Goal: Task Accomplishment & Management: Manage account settings

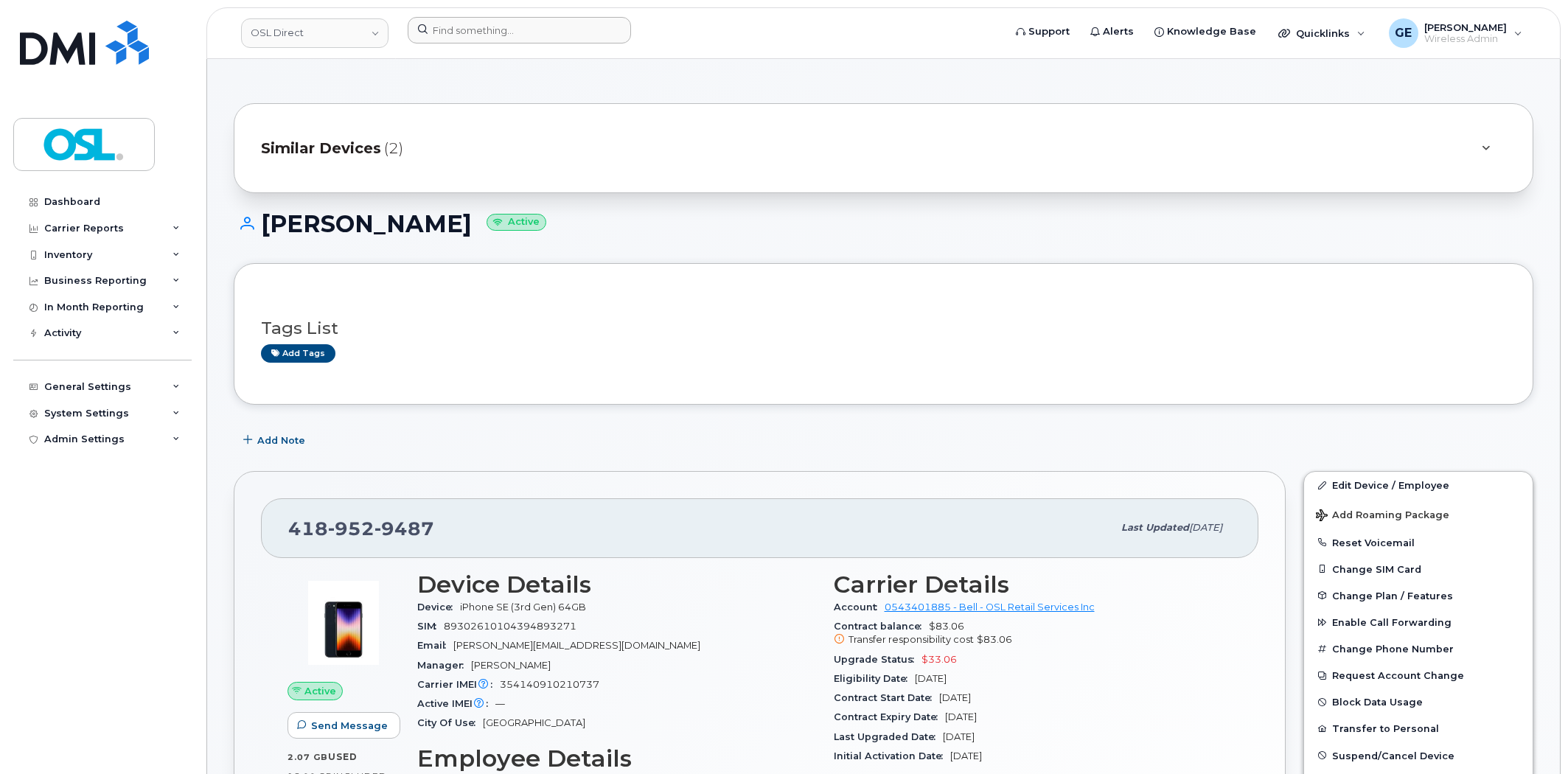
scroll to position [81, 0]
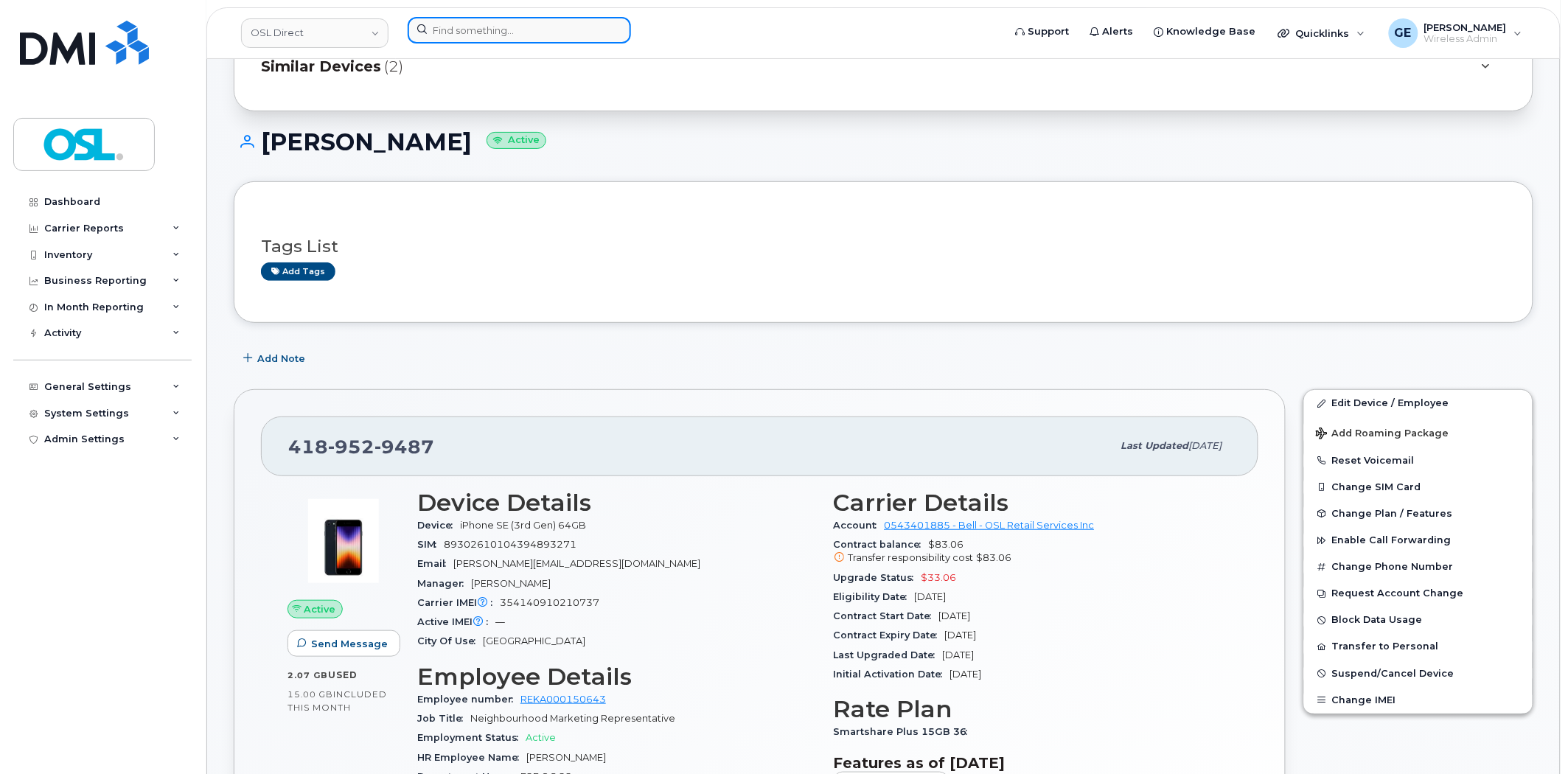
click at [505, 17] on input at bounding box center [519, 29] width 224 height 26
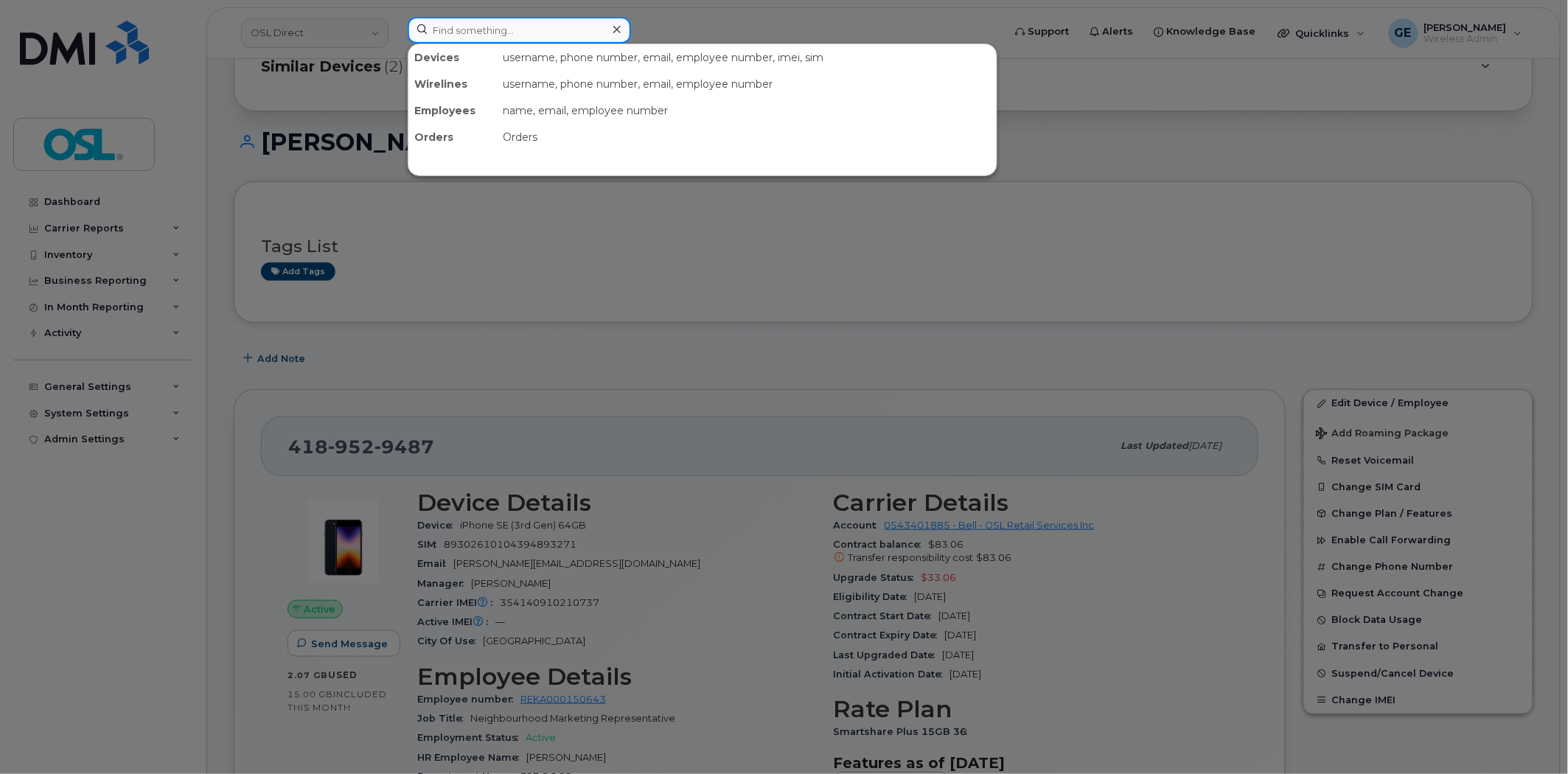
paste input "touazi"
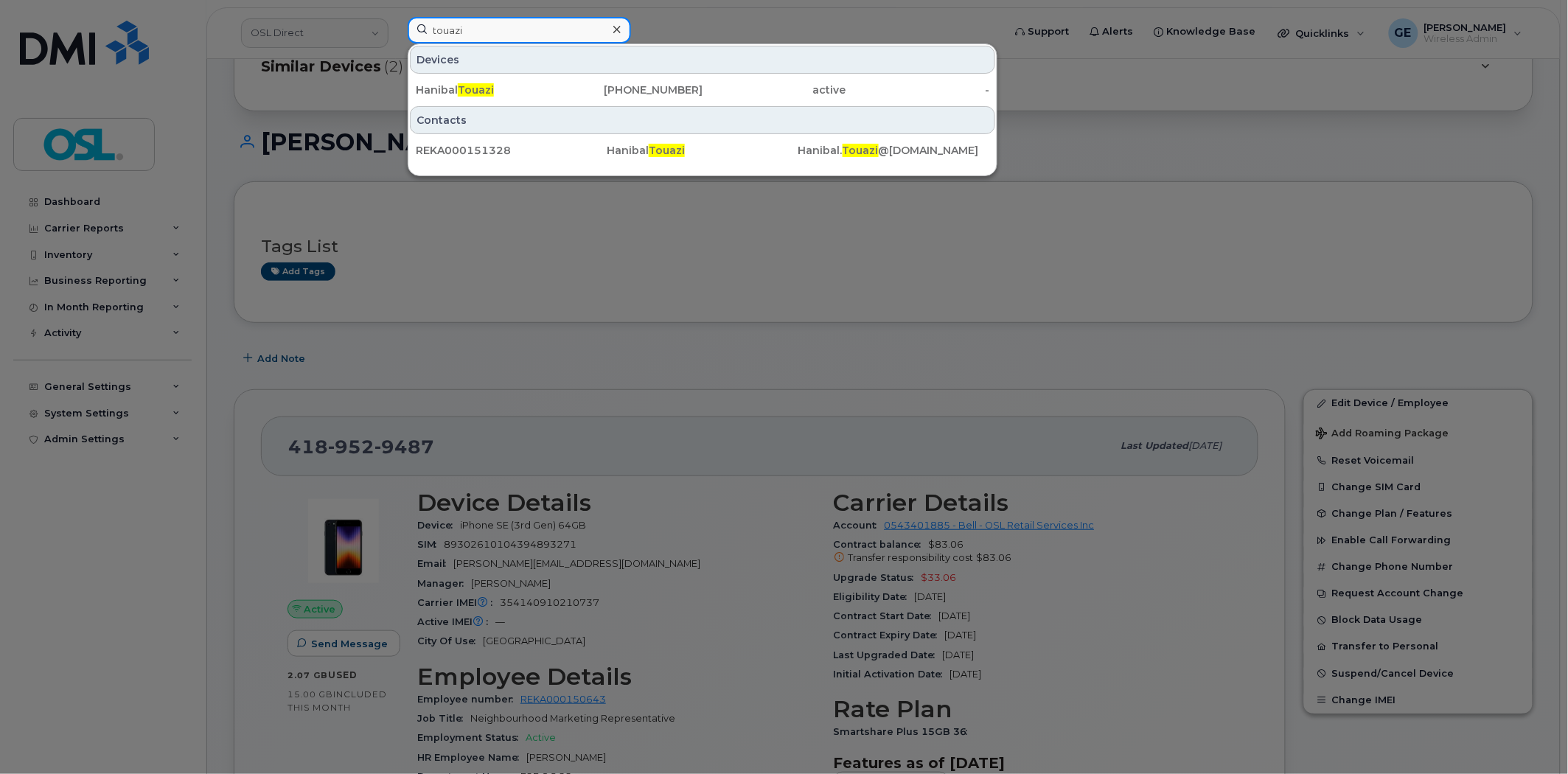
click at [469, 25] on input "touazi" at bounding box center [519, 29] width 224 height 26
paste input "4165291064"
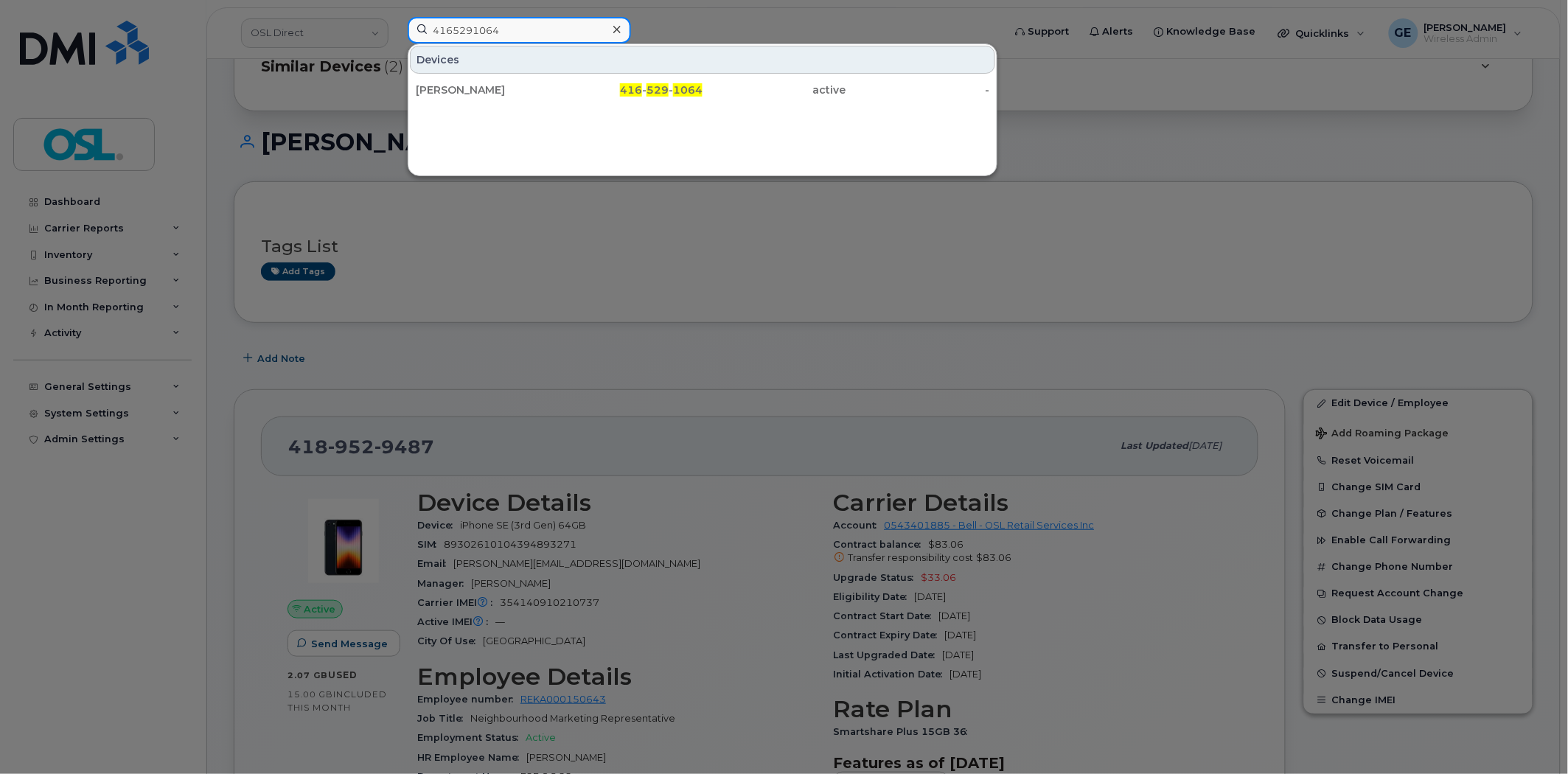
click at [540, 34] on input "4165291064" at bounding box center [519, 29] width 224 height 26
type input "4164270215"
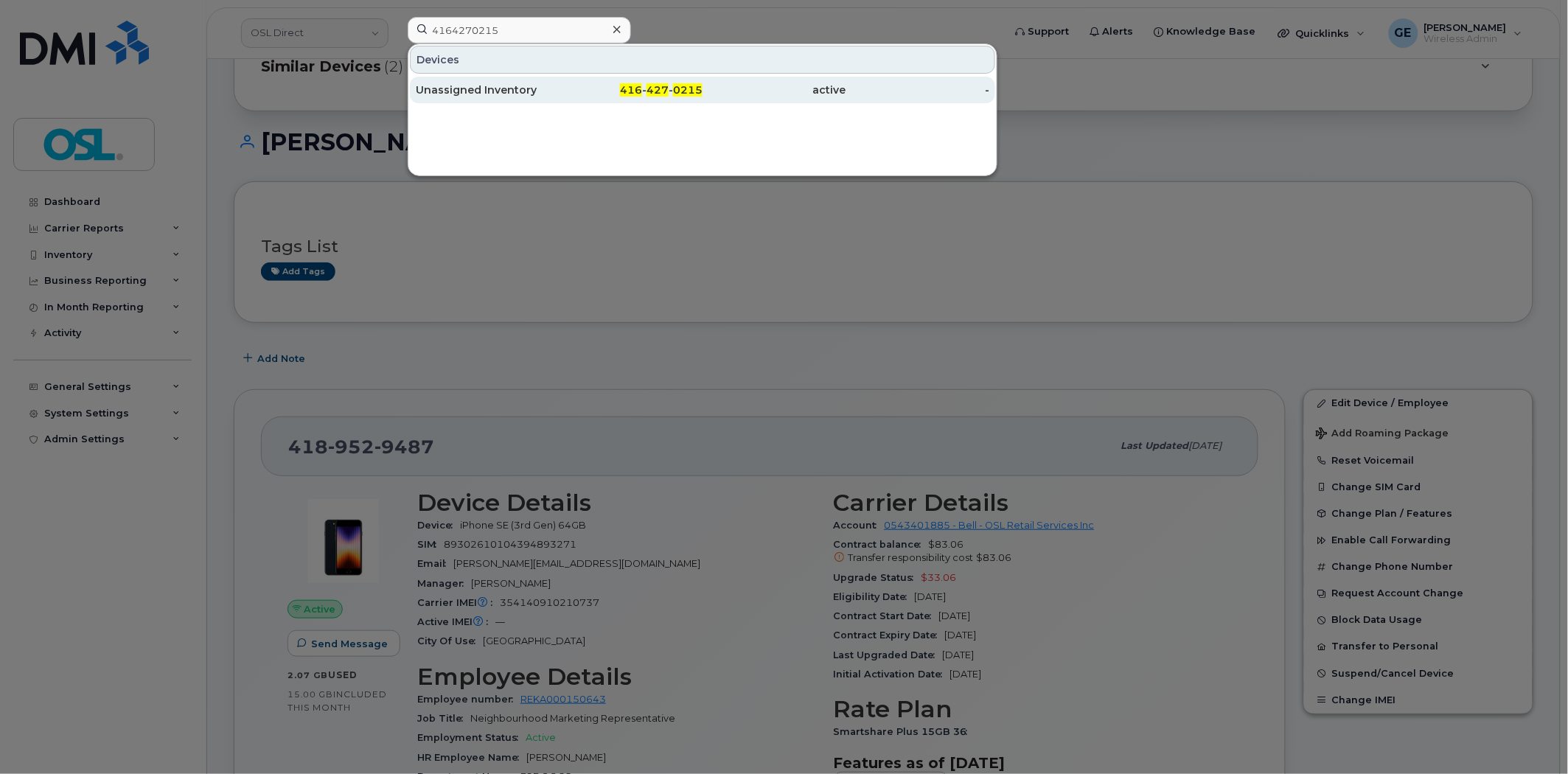
click at [509, 87] on div "Unassigned Inventory" at bounding box center [488, 89] width 143 height 15
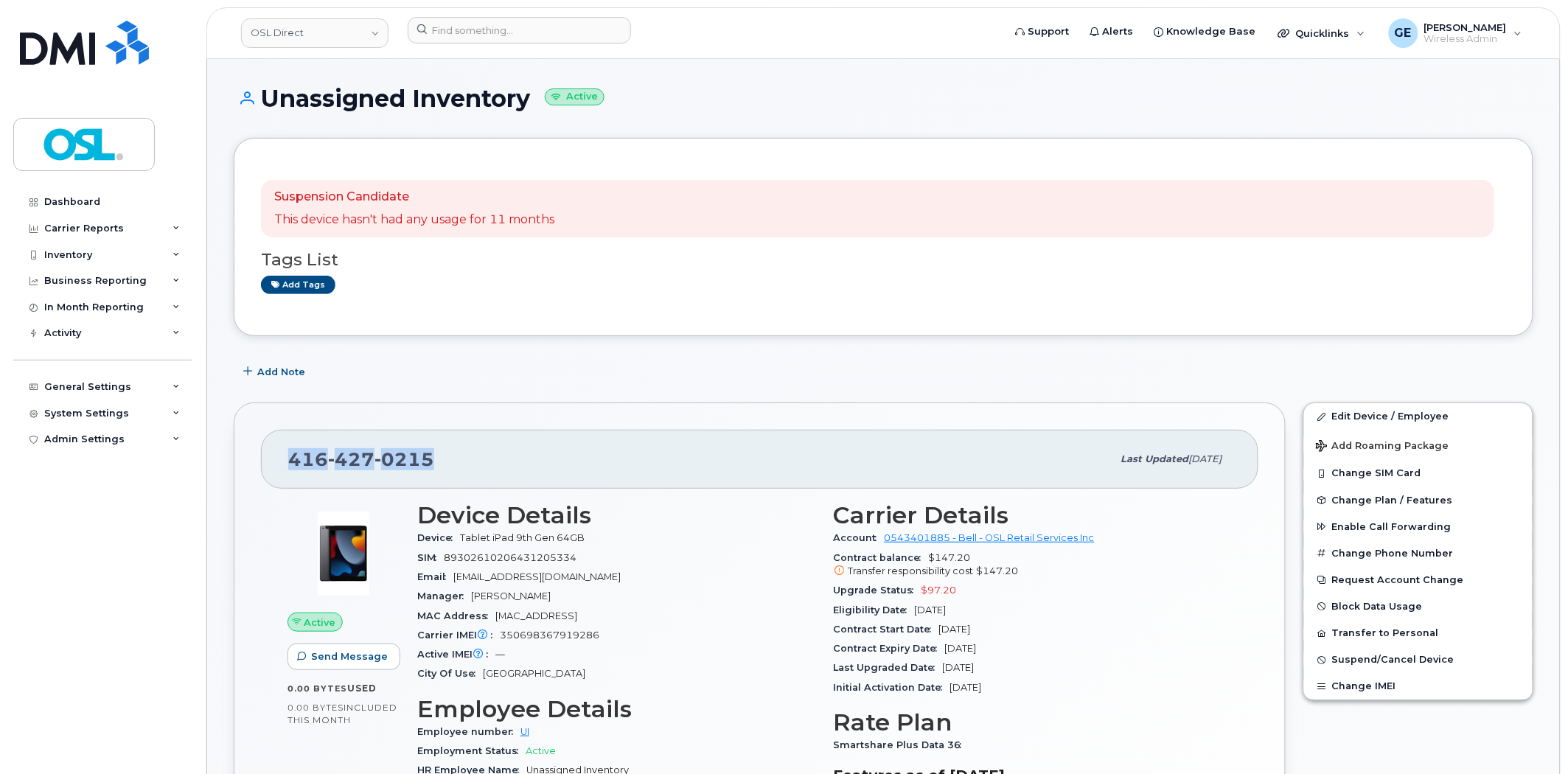
drag, startPoint x: 434, startPoint y: 449, endPoint x: 288, endPoint y: 444, distance: 146.1
click at [288, 444] on div "[PHONE_NUMBER]" at bounding box center [701, 459] width 824 height 31
copy span "[PHONE_NUMBER]"
click at [565, 26] on input at bounding box center [519, 29] width 224 height 26
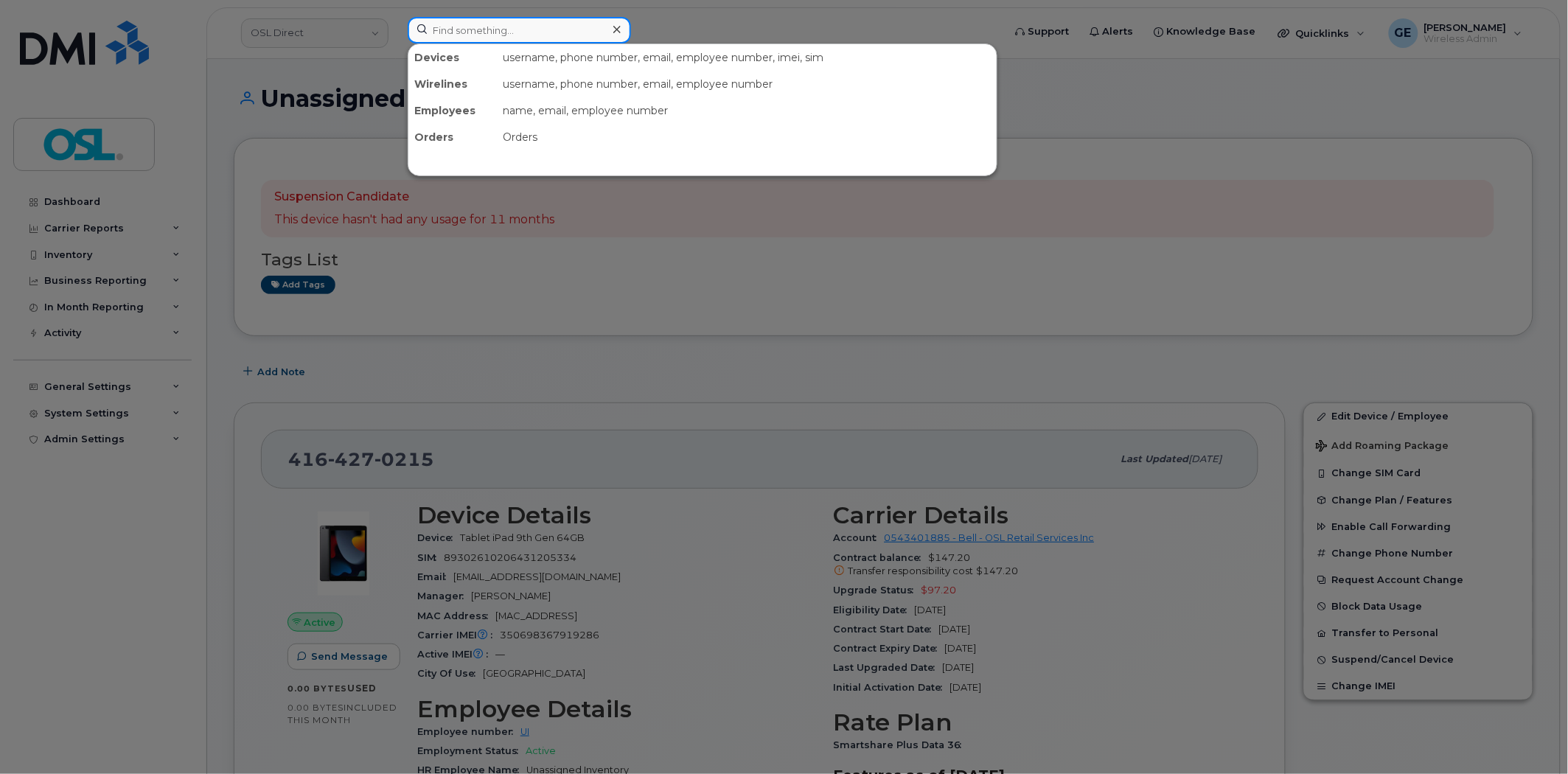
paste input "4164270215"
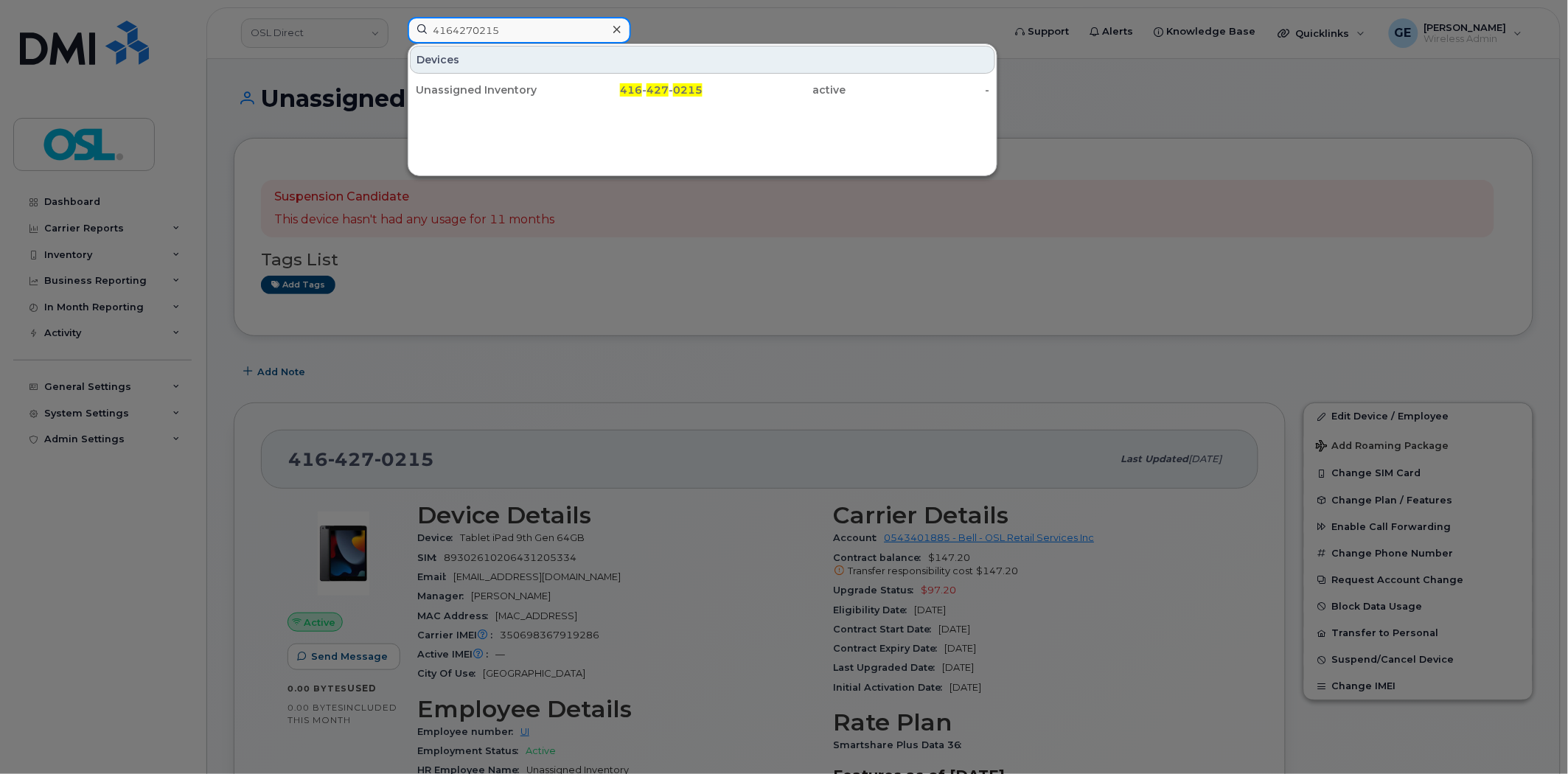
type input "4164270215"
drag, startPoint x: 1094, startPoint y: 284, endPoint x: 691, endPoint y: 327, distance: 405.3
click at [1094, 283] on div at bounding box center [784, 387] width 1568 height 774
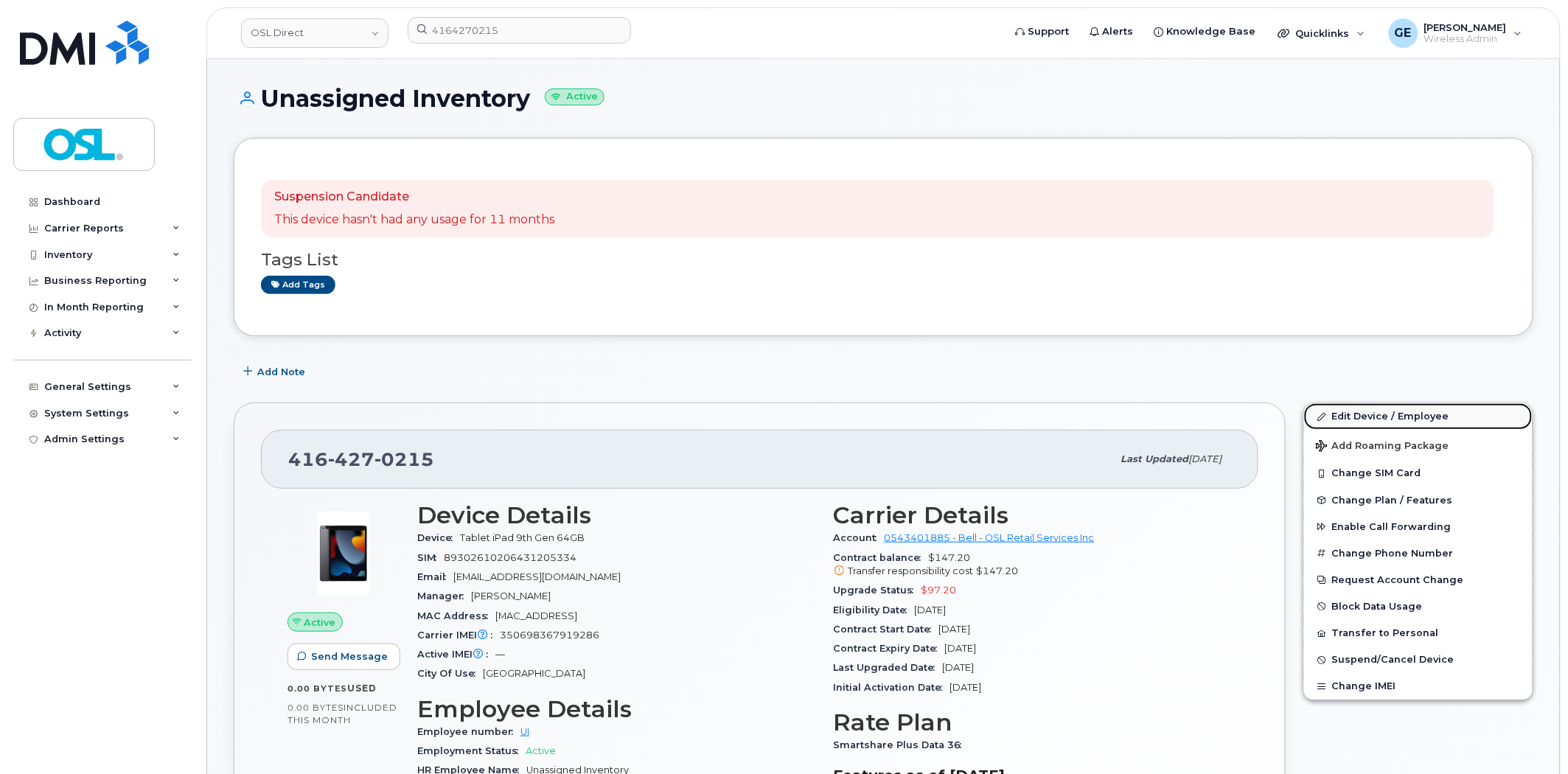
click at [1402, 420] on link "Edit Device / Employee" at bounding box center [1418, 416] width 229 height 26
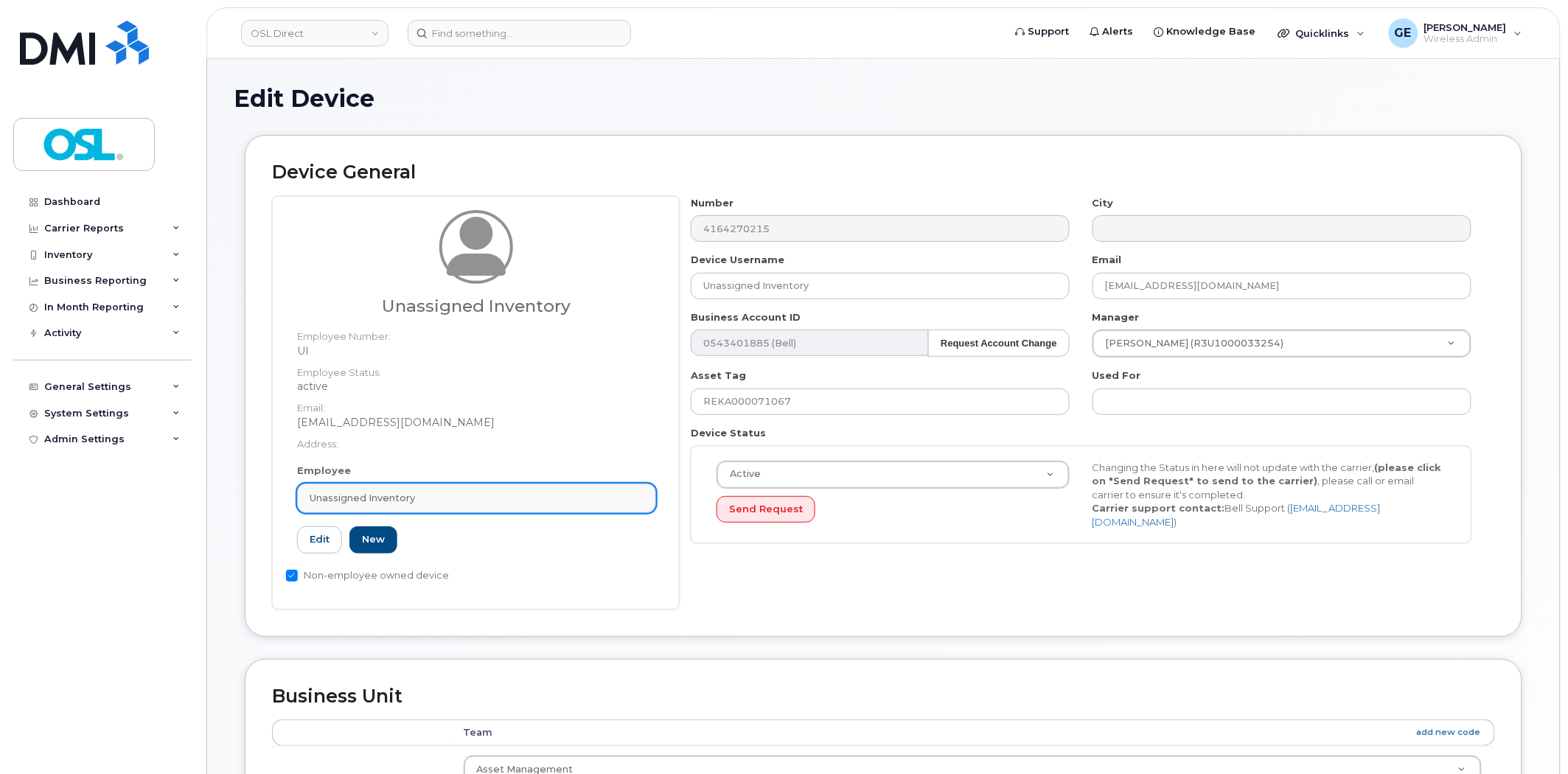
click at [451, 498] on div "Unassigned Inventory" at bounding box center [476, 497] width 334 height 14
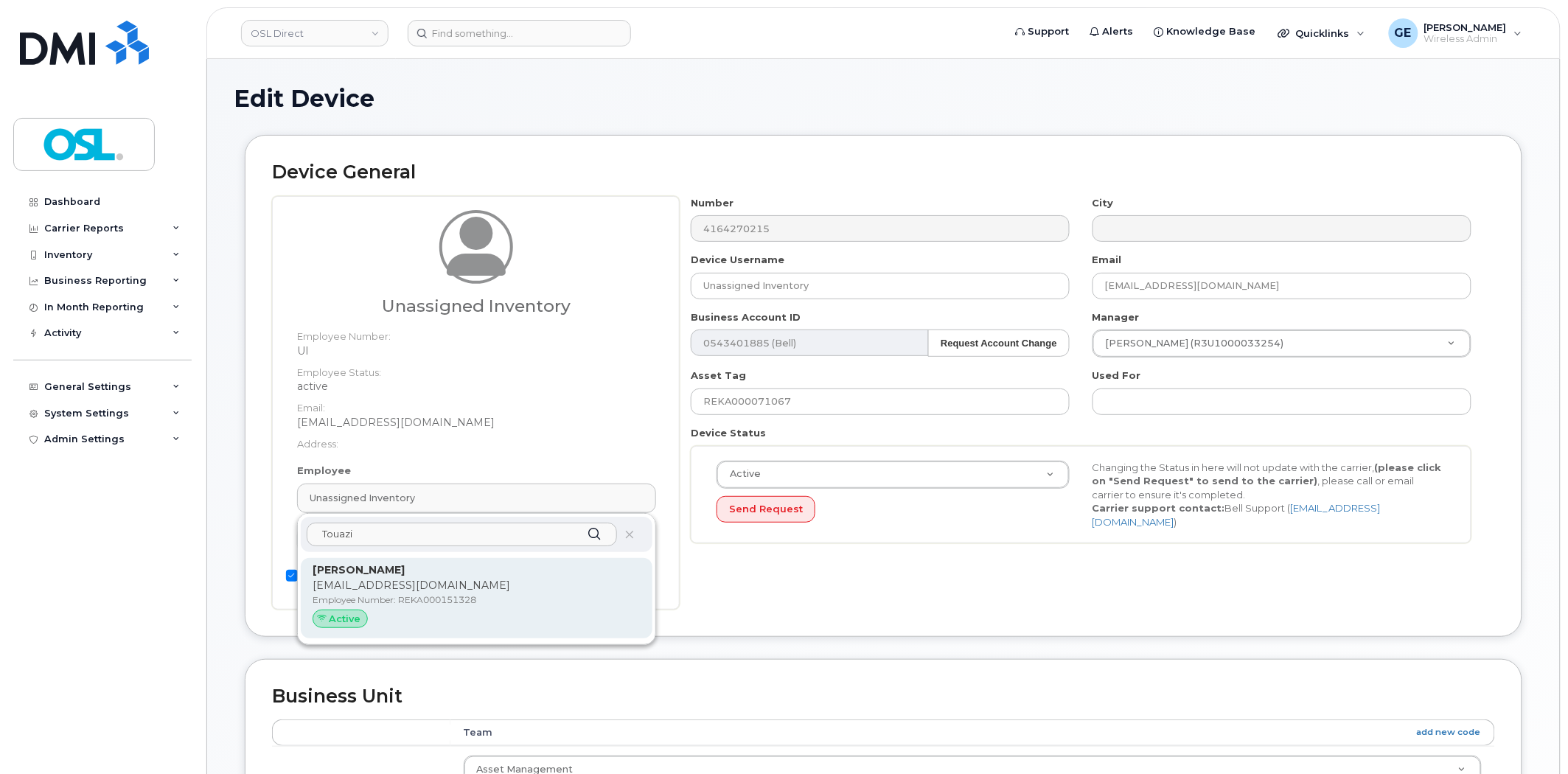
type input "Touazi"
click at [437, 585] on p "Hanibal.Touazi@osldirect.com" at bounding box center [476, 586] width 328 height 16
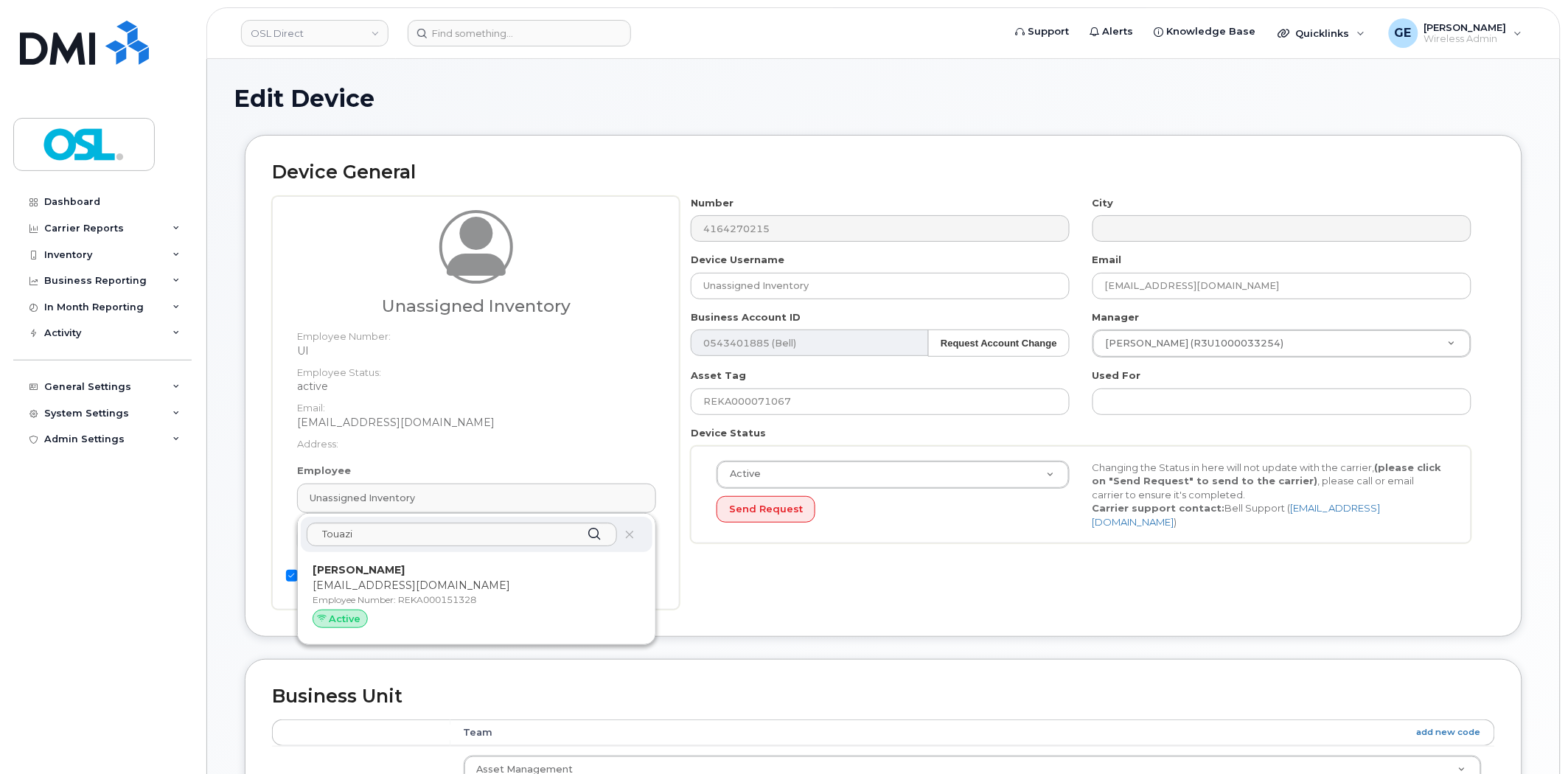
type input "REKA000151328"
type input "[PERSON_NAME]"
type input "hanibal.touazi@osldirect.com"
type input "3358032"
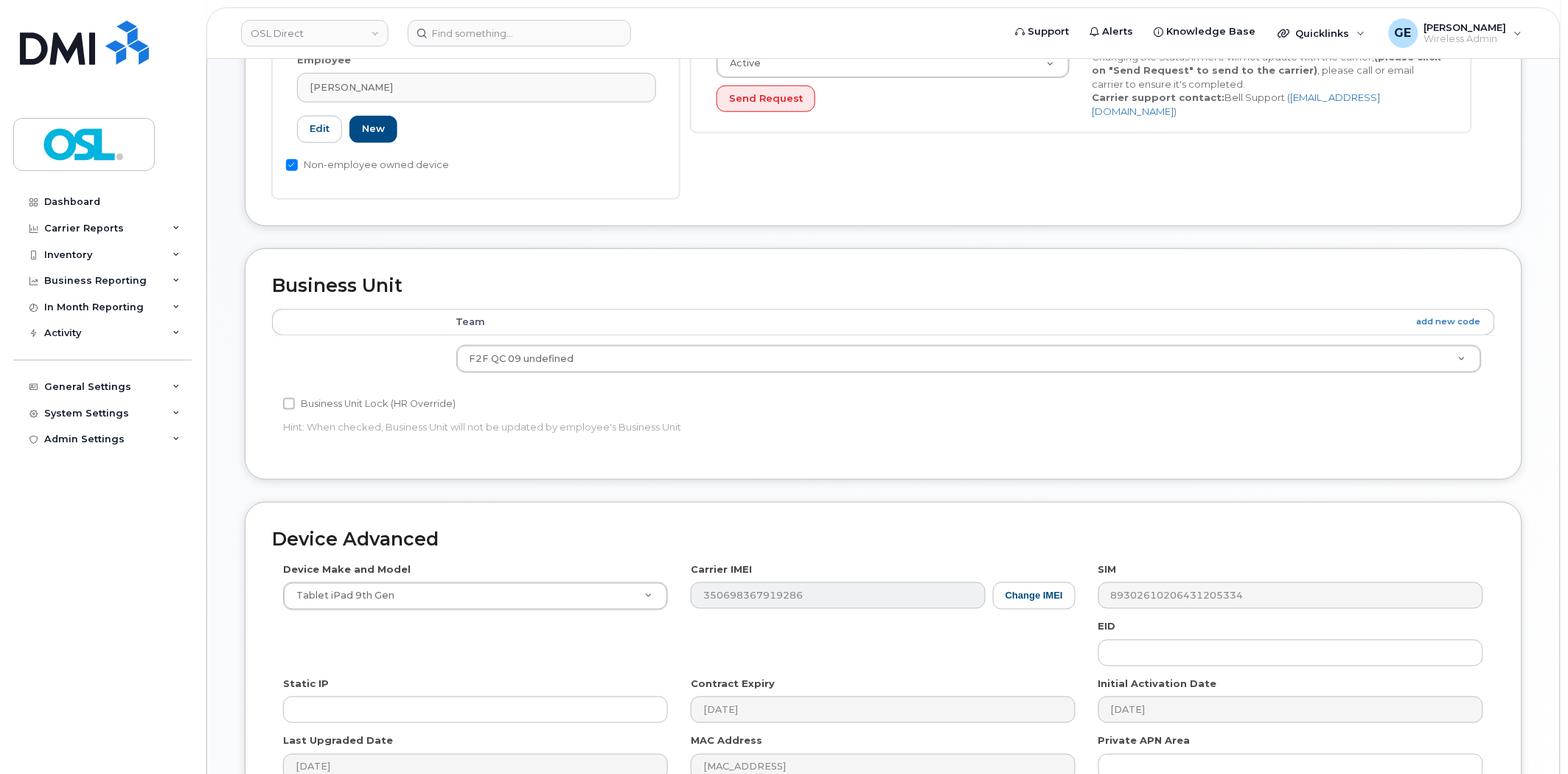
scroll to position [579, 0]
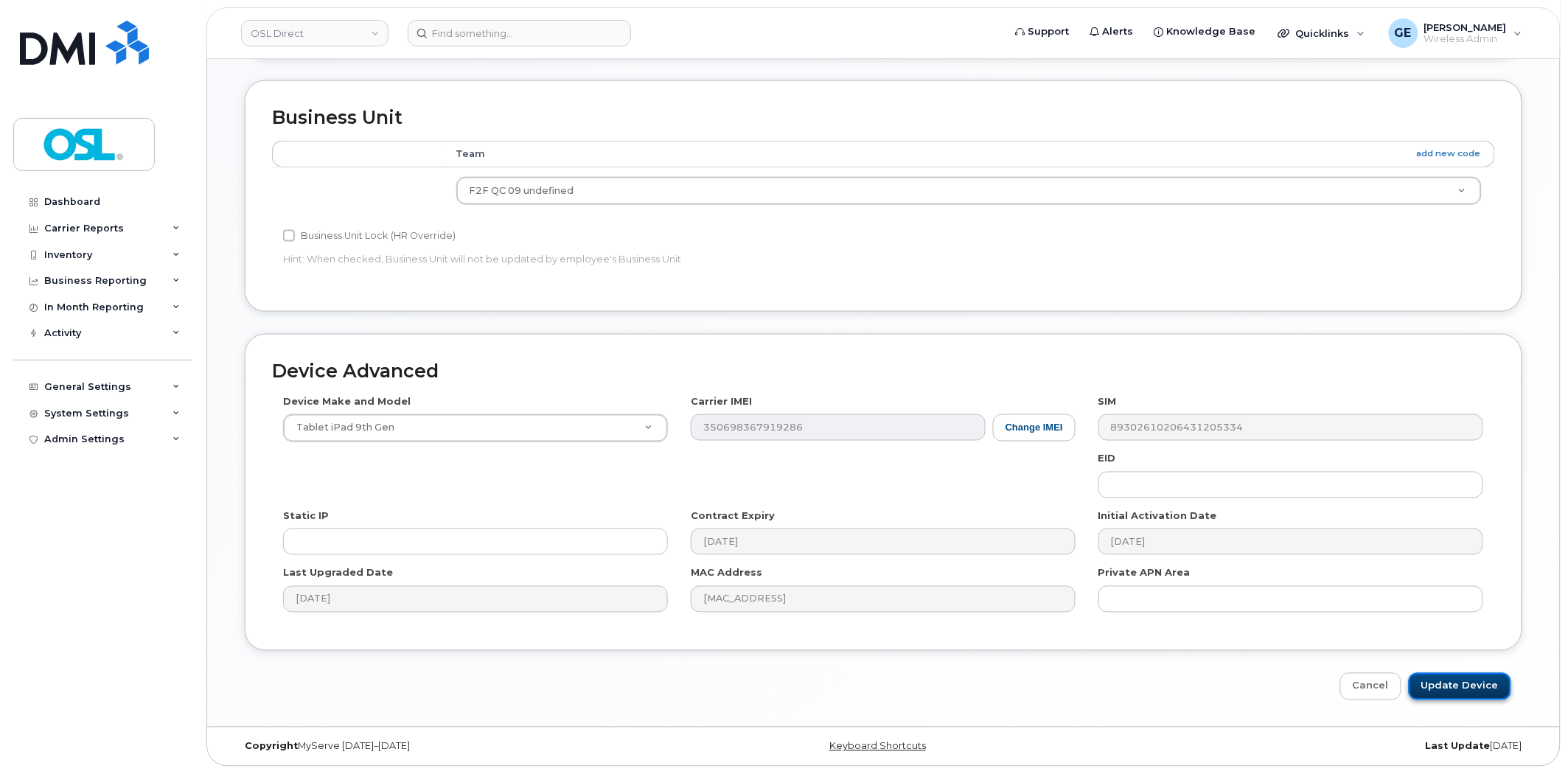
click at [1452, 676] on input "Update Device" at bounding box center [1459, 687] width 102 height 27
type input "Saving..."
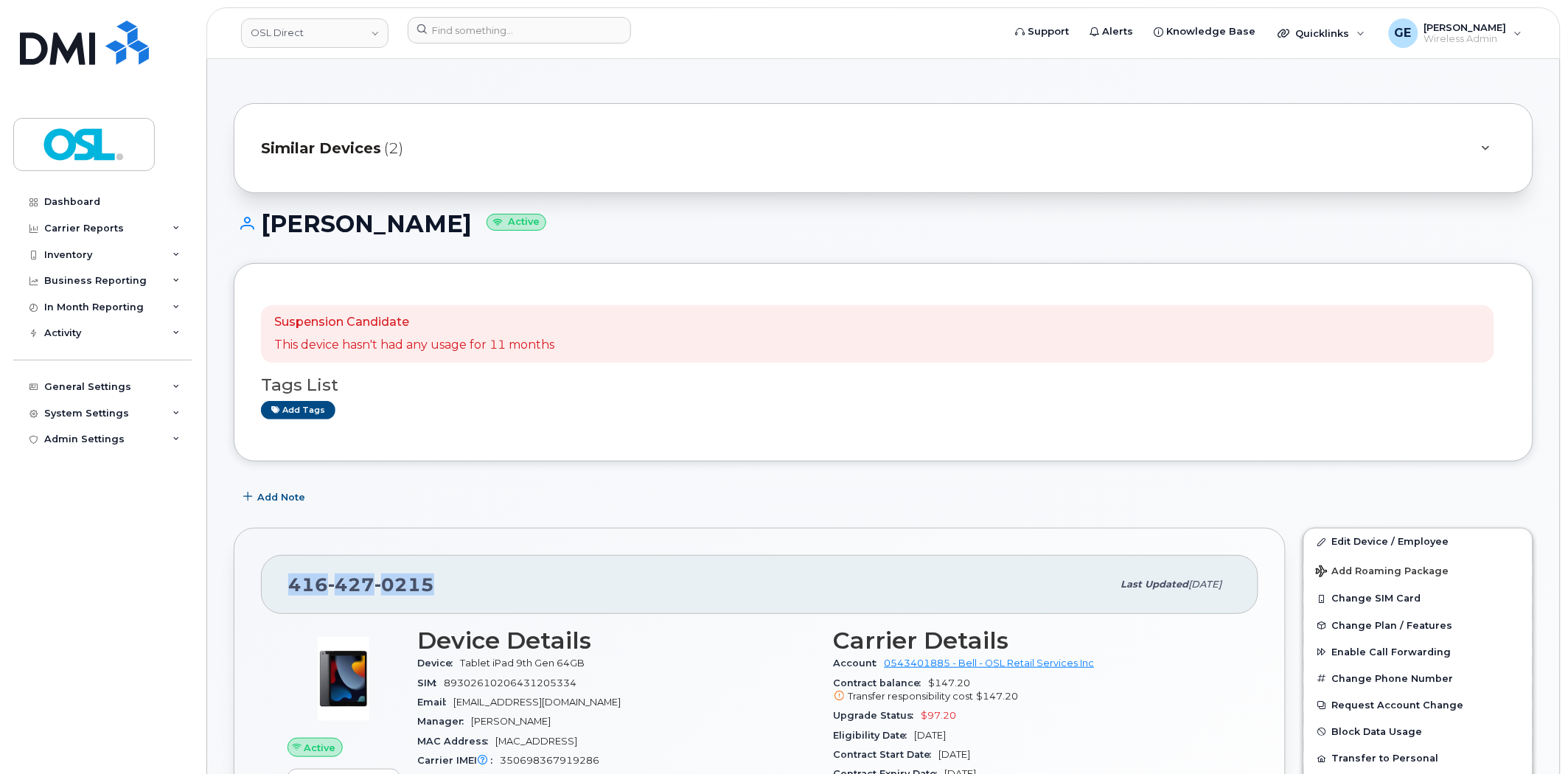
drag, startPoint x: 459, startPoint y: 593, endPoint x: 256, endPoint y: 585, distance: 203.2
copy span "416 427 0215"
click at [497, 583] on div "416 427 0215" at bounding box center [701, 585] width 824 height 31
drag, startPoint x: 479, startPoint y: 585, endPoint x: 288, endPoint y: 588, distance: 191.0
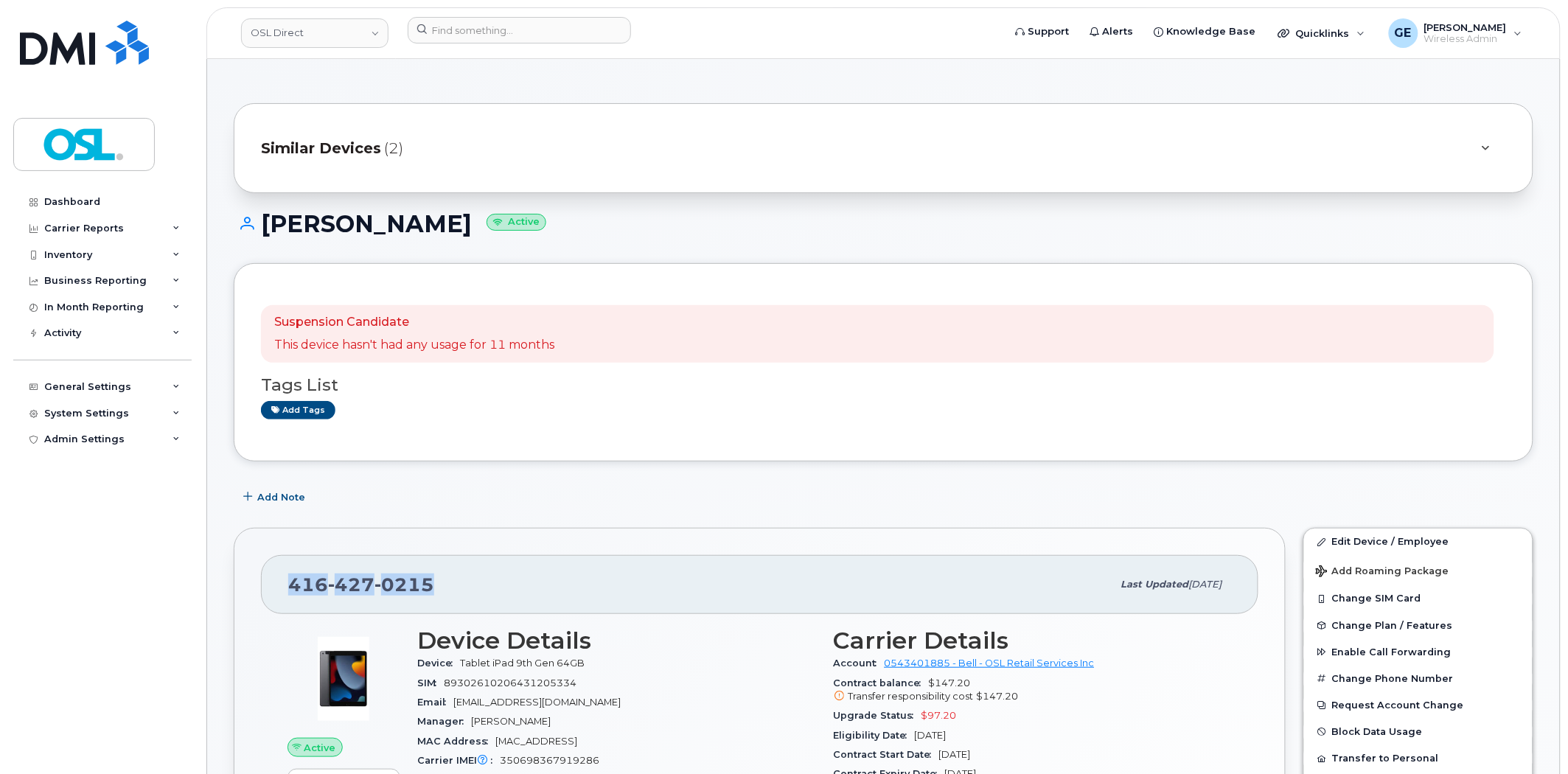
click at [288, 588] on div "416 427 0215" at bounding box center [701, 585] width 824 height 31
copy span "416 427 0215"
